Goal: Find specific page/section: Find specific page/section

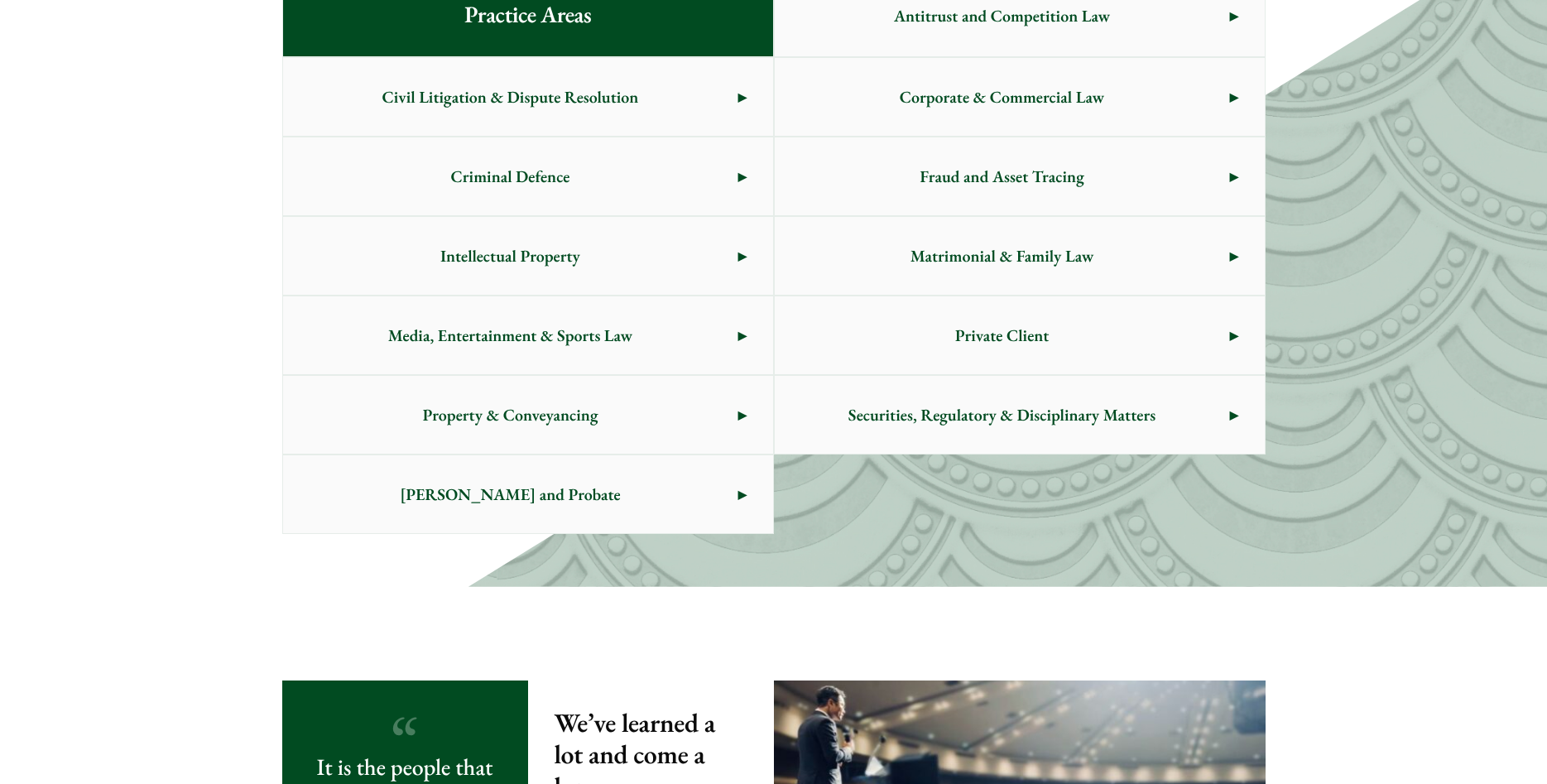
scroll to position [983, 0]
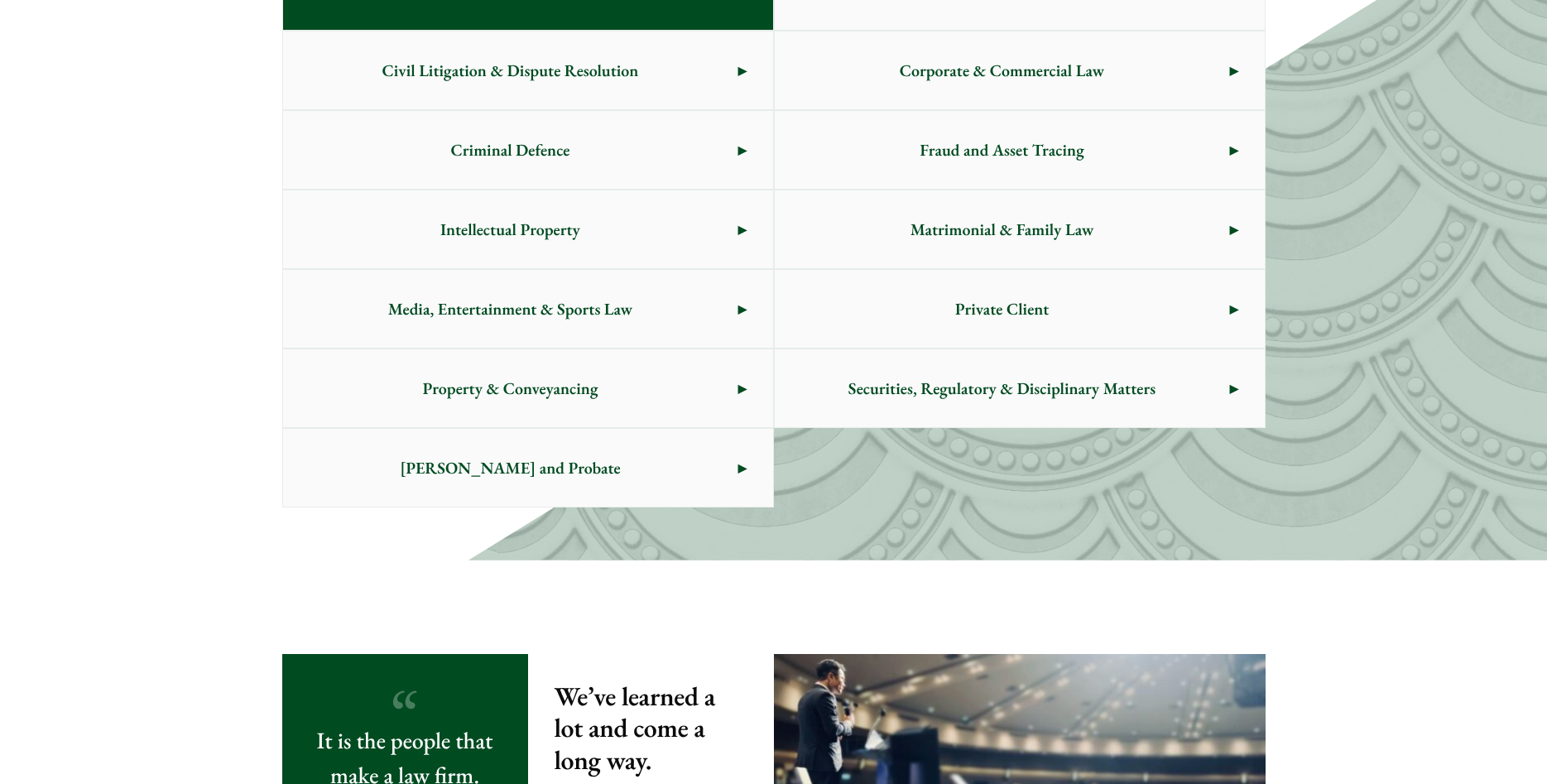
click at [738, 470] on link "[PERSON_NAME] and Probate" at bounding box center [528, 468] width 490 height 78
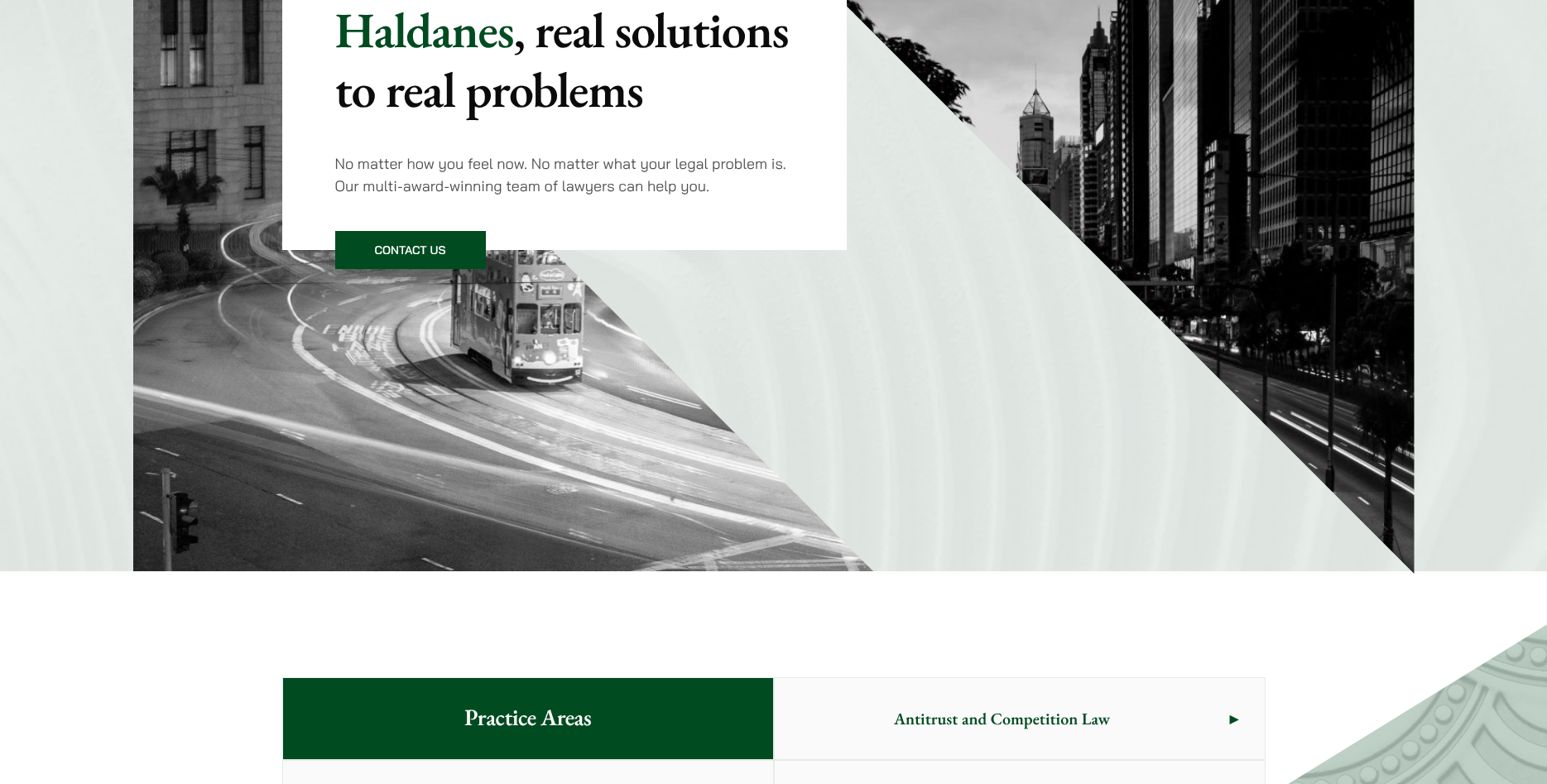
scroll to position [0, 0]
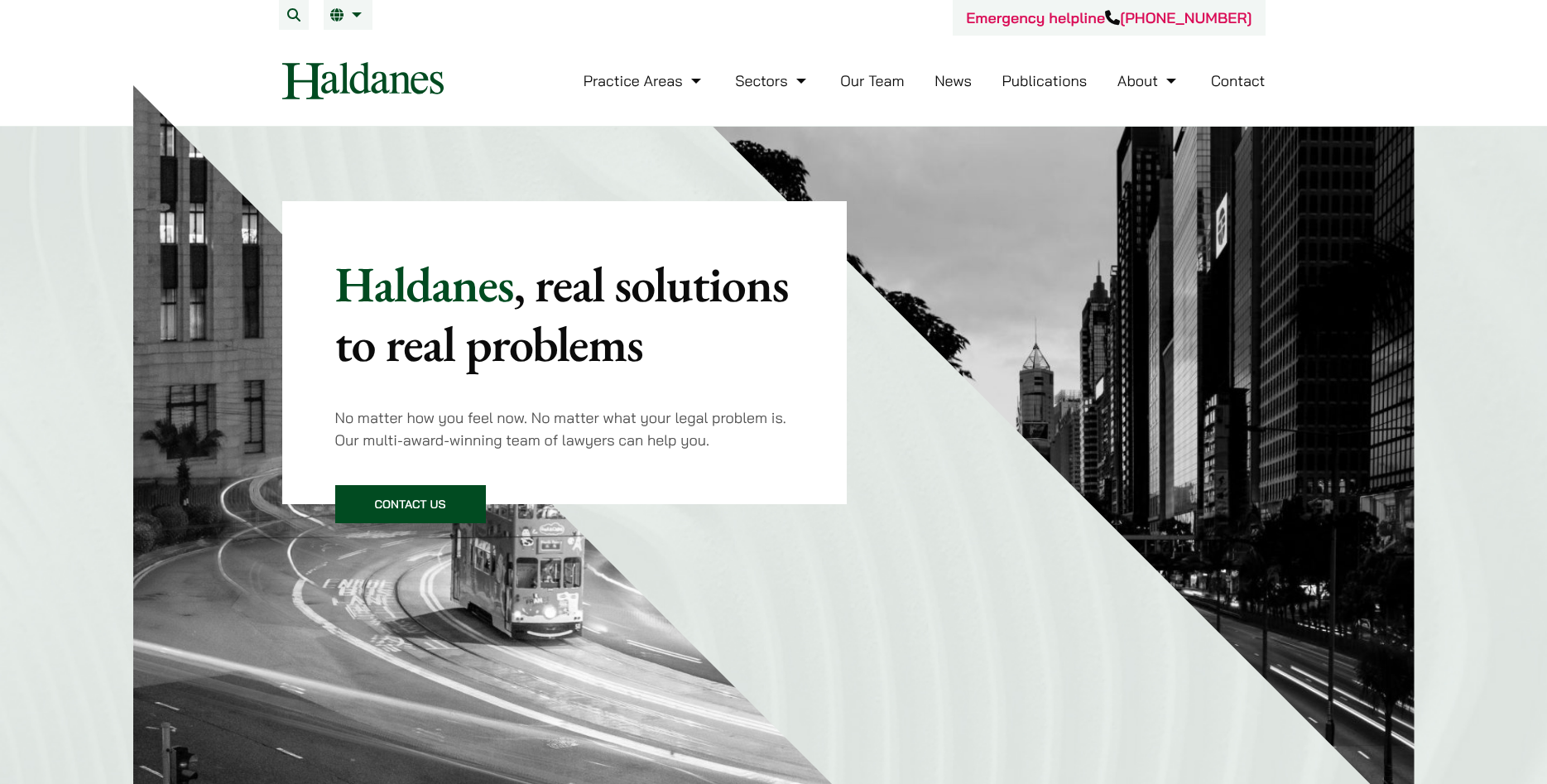
click at [888, 82] on link "Our Team" at bounding box center [871, 80] width 63 height 19
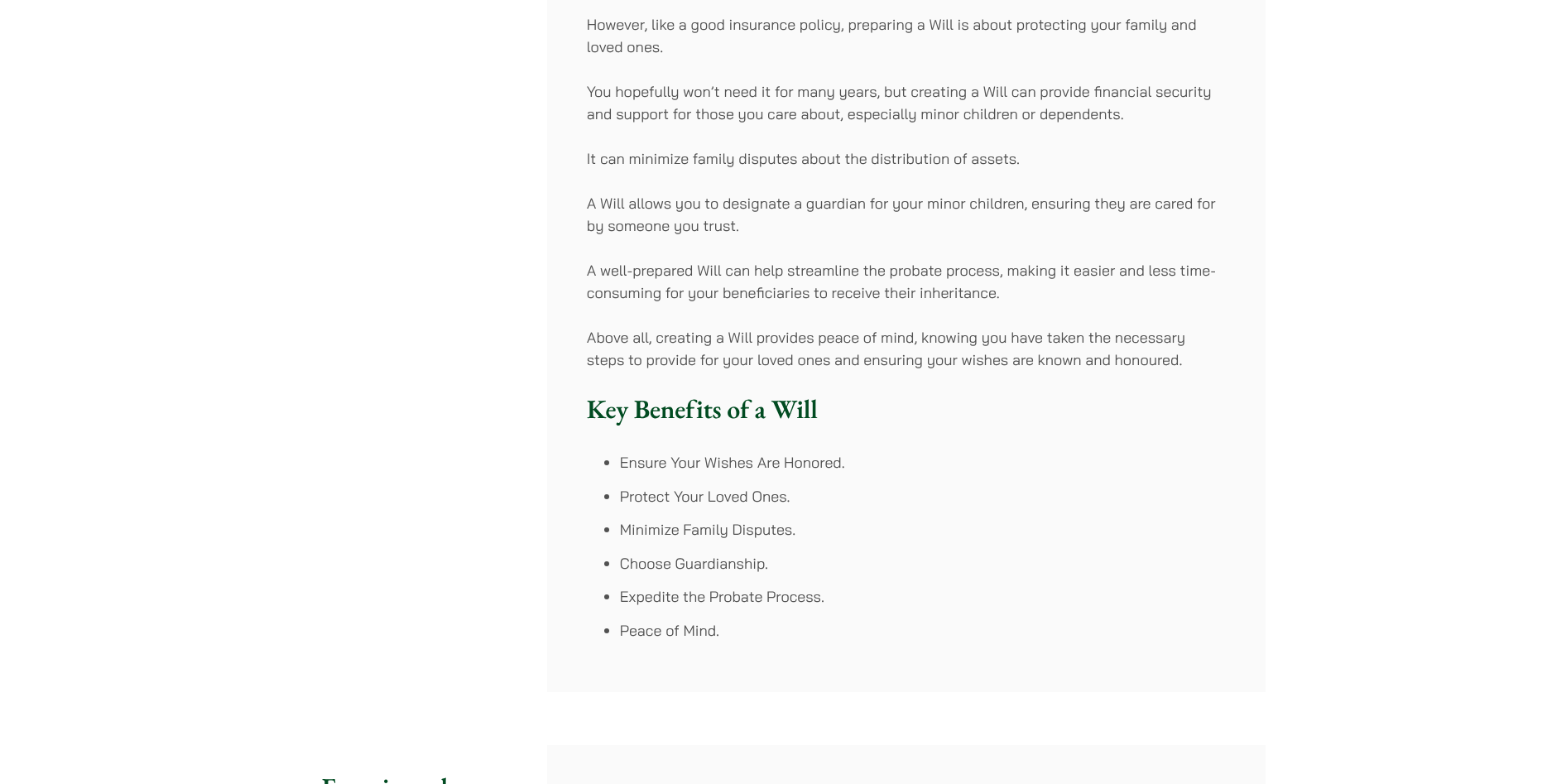
scroll to position [447, 0]
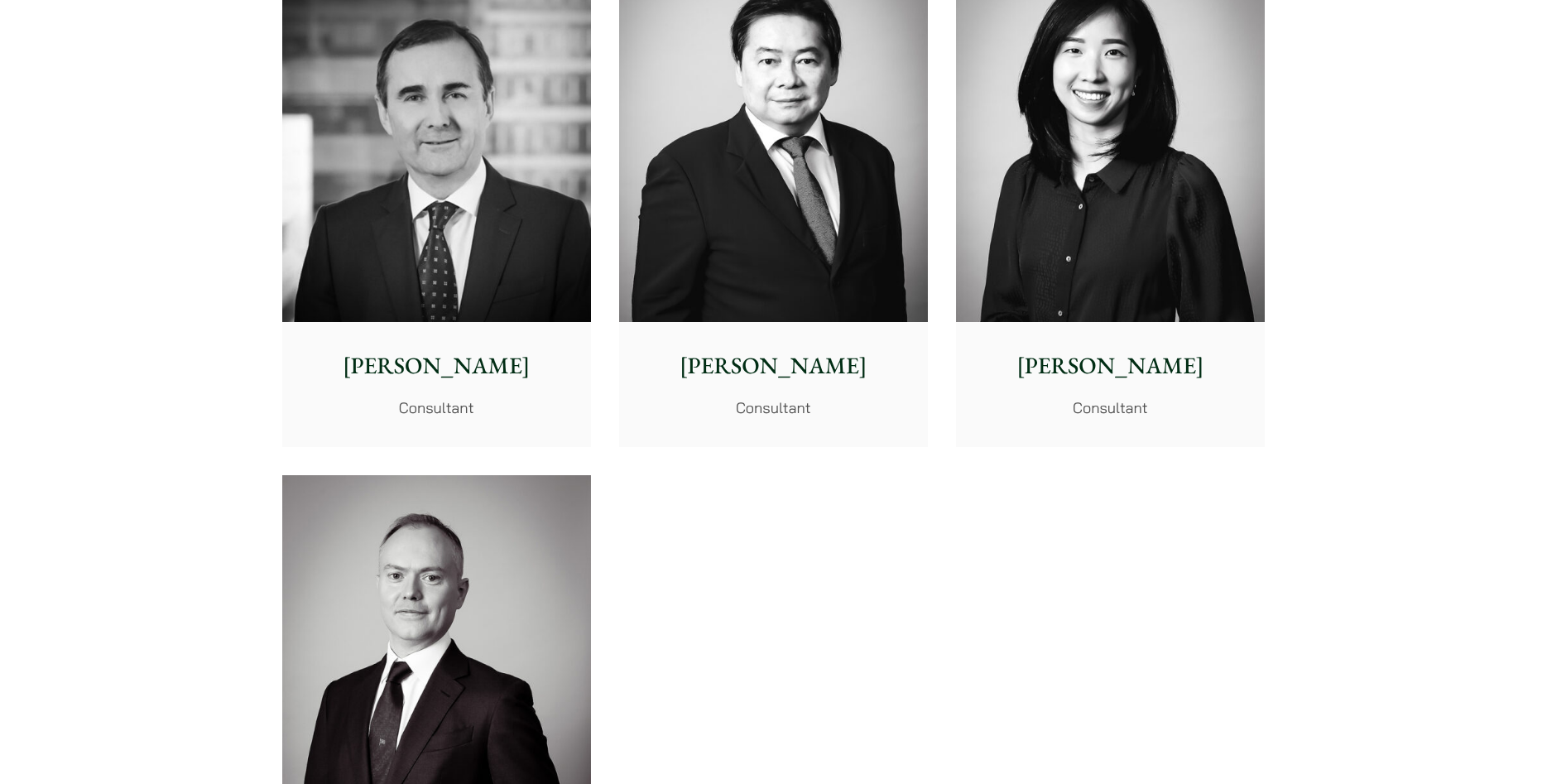
scroll to position [8311, 0]
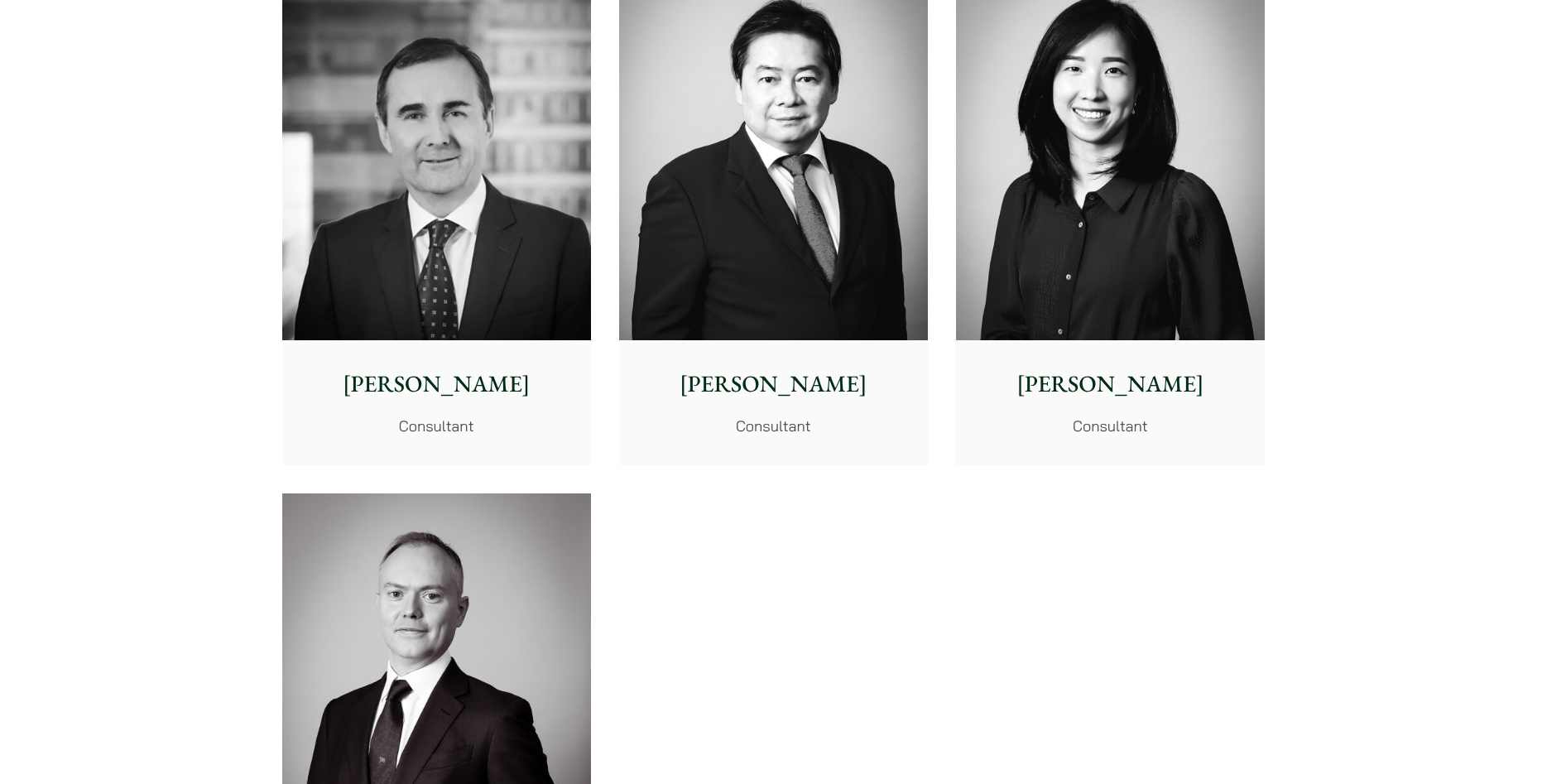
click at [1095, 385] on p "Emma Fok" at bounding box center [1111, 383] width 283 height 35
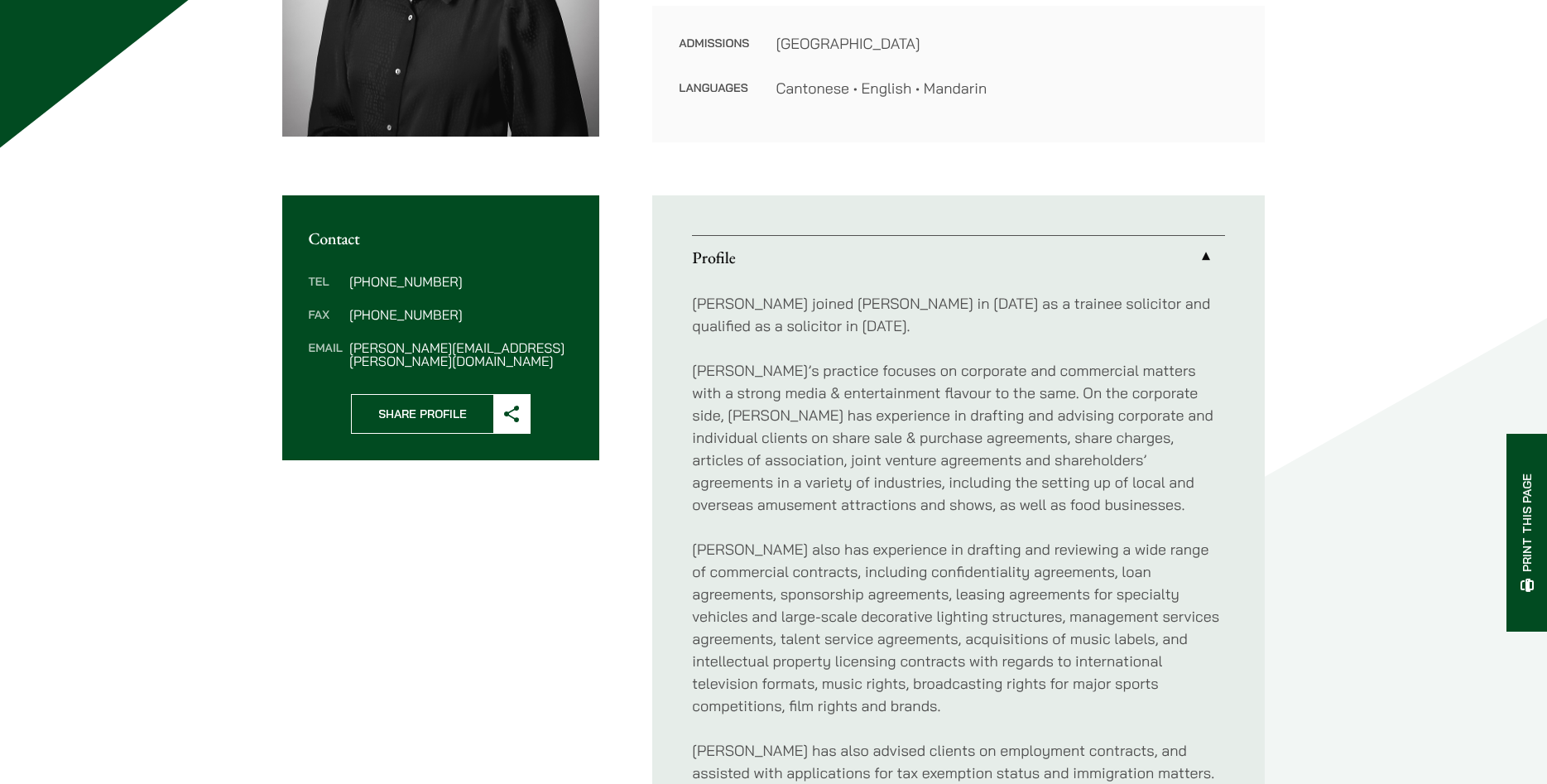
scroll to position [447, 0]
